Goal: Task Accomplishment & Management: Manage account settings

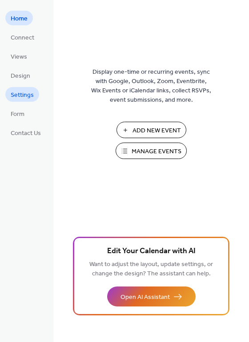
click at [20, 93] on span "Settings" at bounding box center [22, 95] width 23 height 9
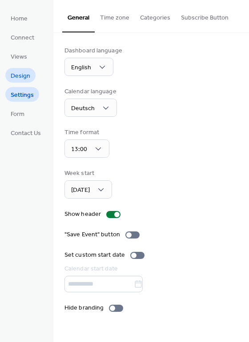
click at [20, 75] on span "Design" at bounding box center [21, 76] width 20 height 9
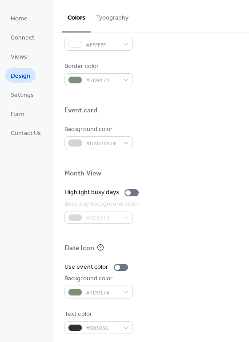
scroll to position [380, 0]
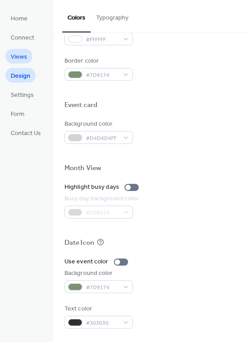
click at [24, 52] on span "Views" at bounding box center [19, 56] width 16 height 9
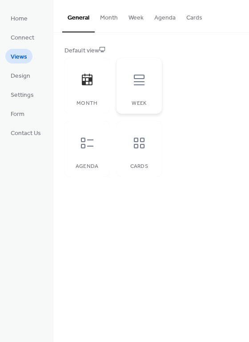
click at [123, 91] on div "Week" at bounding box center [138, 86] width 45 height 56
click at [82, 90] on div at bounding box center [87, 80] width 27 height 27
click at [80, 145] on icon at bounding box center [87, 143] width 14 height 14
click at [136, 147] on icon at bounding box center [139, 143] width 14 height 14
click at [90, 92] on div at bounding box center [87, 80] width 27 height 27
